Goal: Find specific page/section

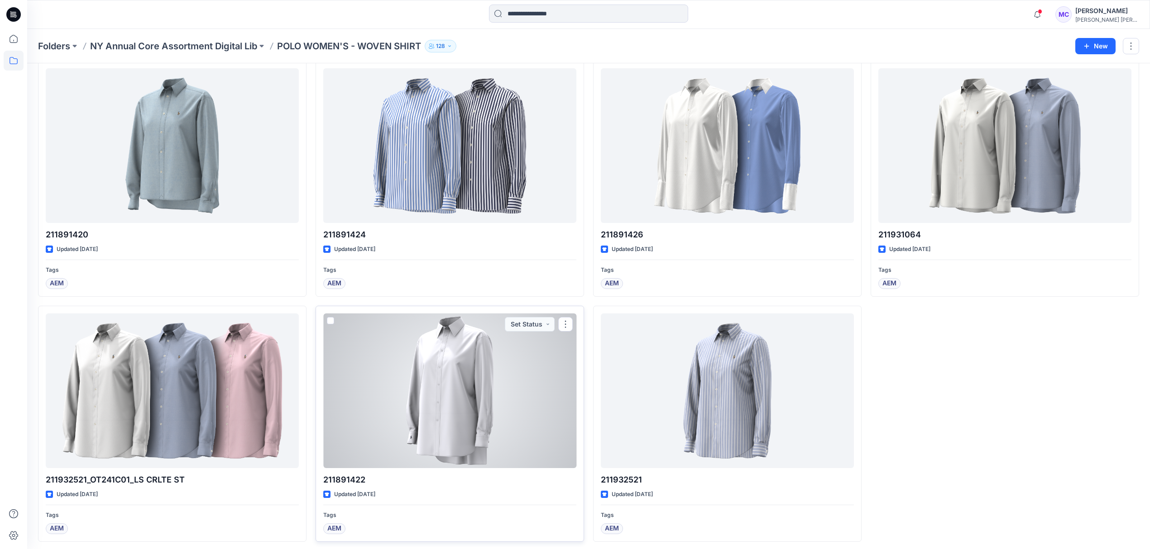
scroll to position [781, 0]
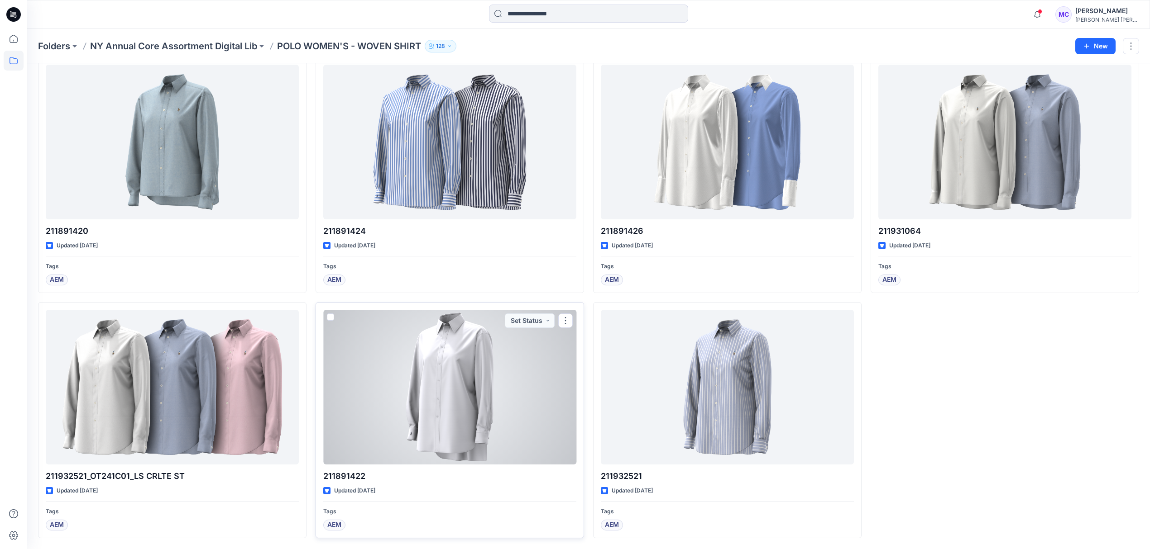
click at [417, 423] on div at bounding box center [449, 387] width 253 height 155
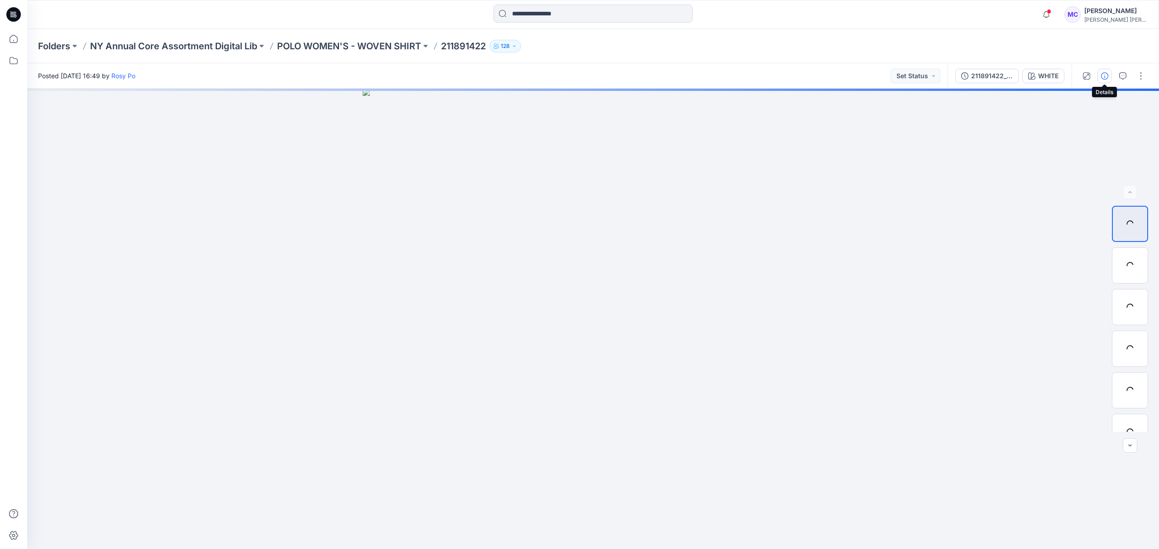
click at [1103, 76] on icon "button" at bounding box center [1104, 75] width 7 height 7
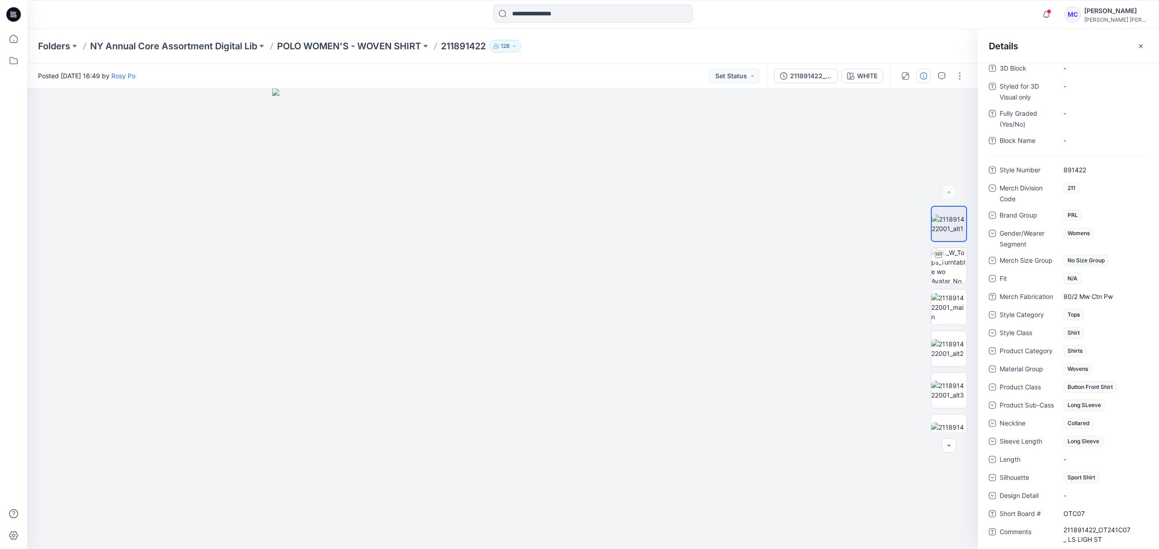
scroll to position [233, 0]
click at [147, 47] on p "NY Annual Core Assortment Digital Lib" at bounding box center [173, 46] width 167 height 13
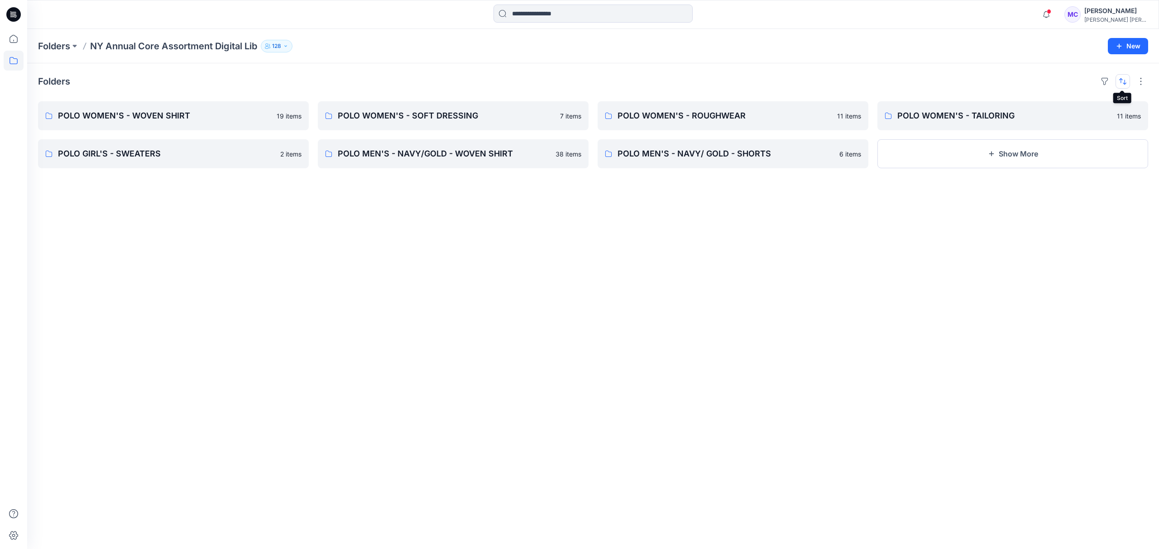
click at [1121, 80] on button "button" at bounding box center [1122, 81] width 14 height 14
click at [1094, 118] on button "A to Z" at bounding box center [1087, 125] width 82 height 20
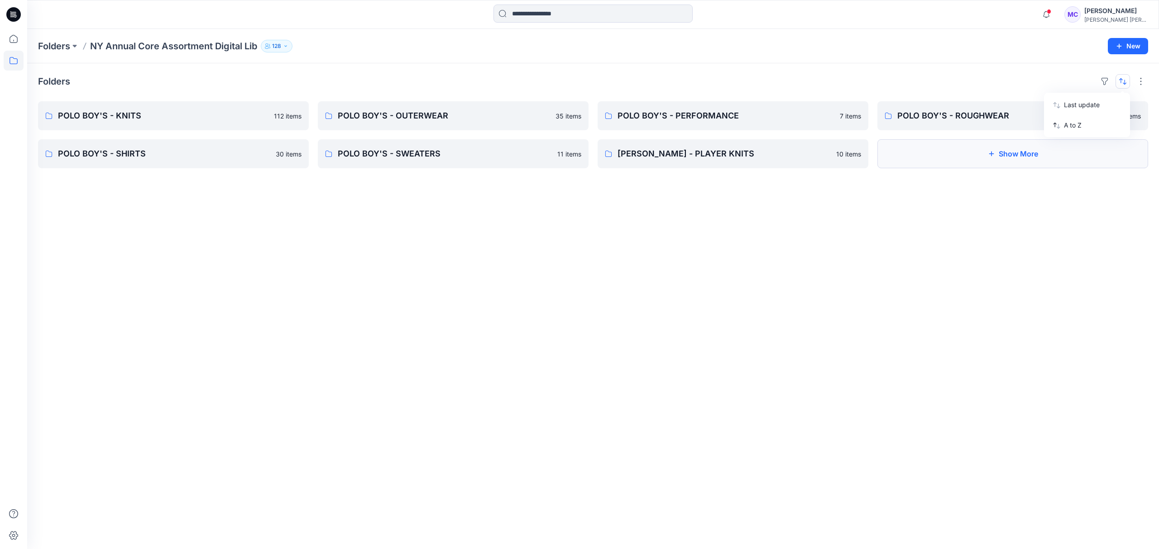
click at [984, 158] on button "Show More" at bounding box center [1012, 153] width 271 height 29
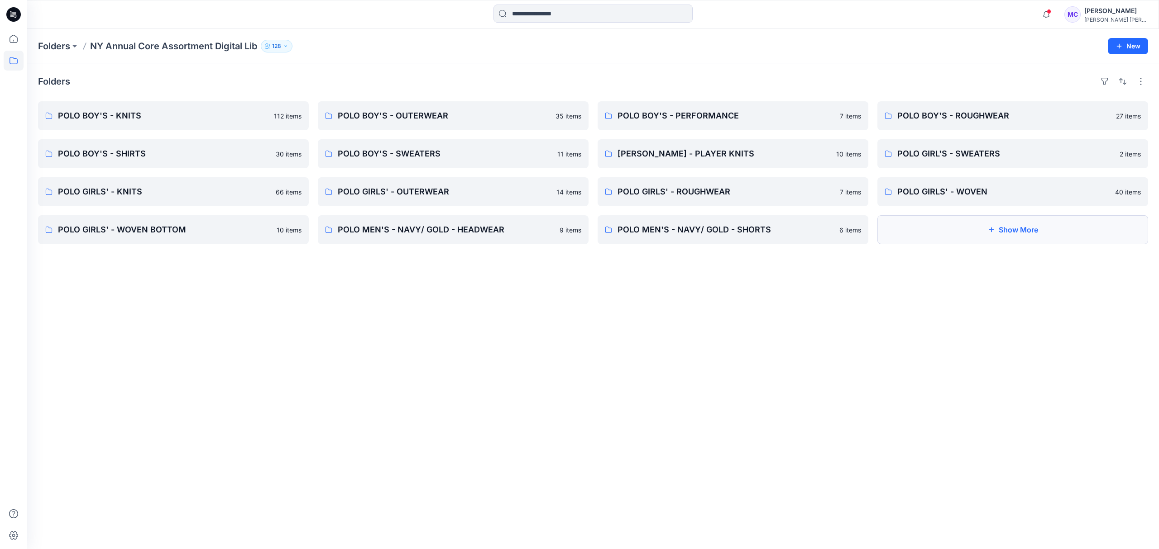
click at [1038, 236] on button "Show More" at bounding box center [1012, 229] width 271 height 29
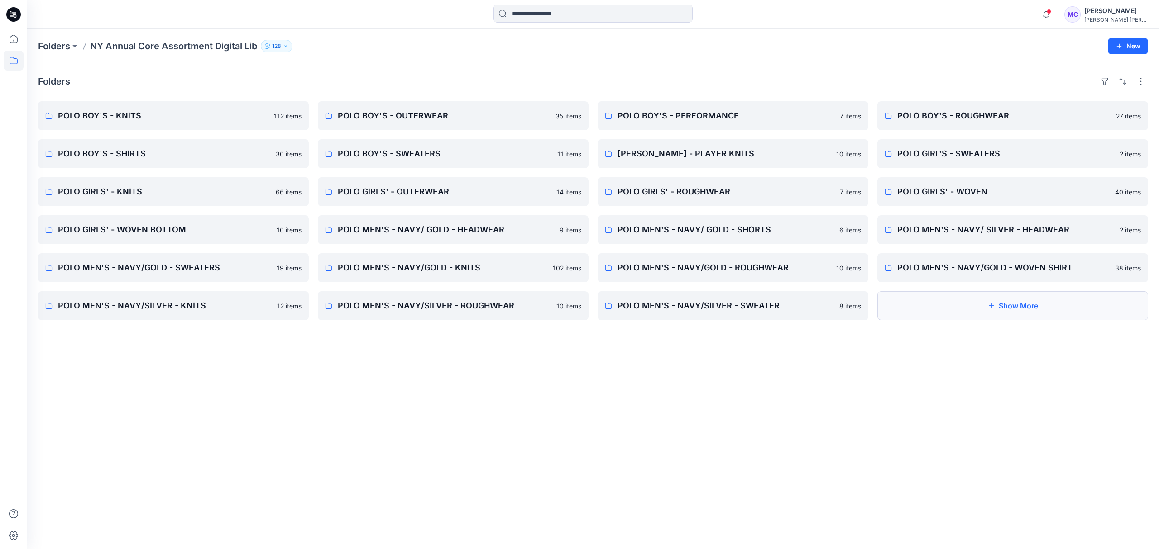
click at [1018, 304] on button "Show More" at bounding box center [1012, 305] width 271 height 29
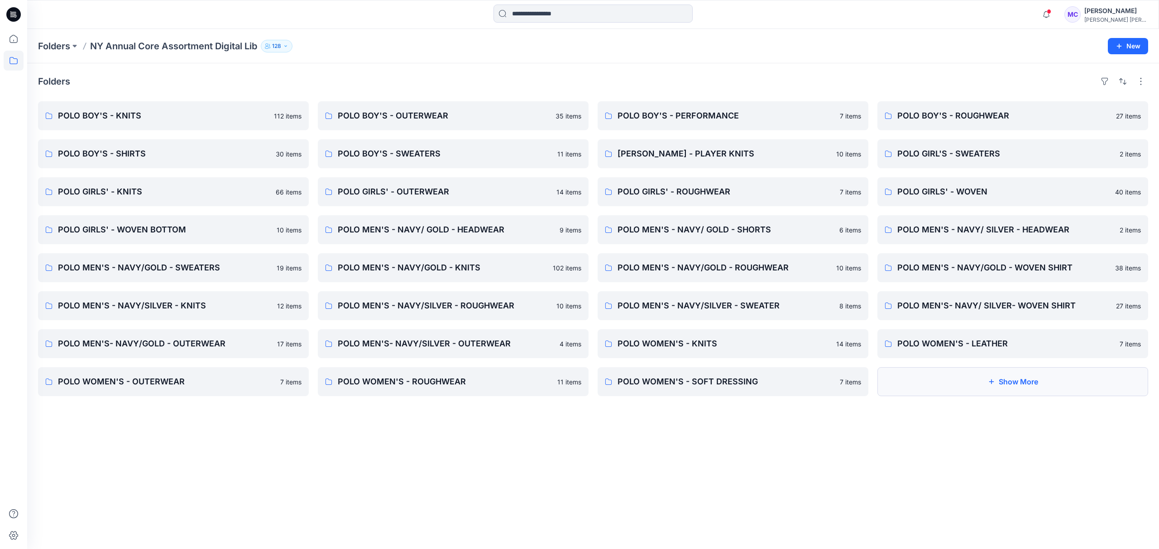
click at [1015, 375] on button "Show More" at bounding box center [1012, 382] width 271 height 29
